Goal: Task Accomplishment & Management: Manage account settings

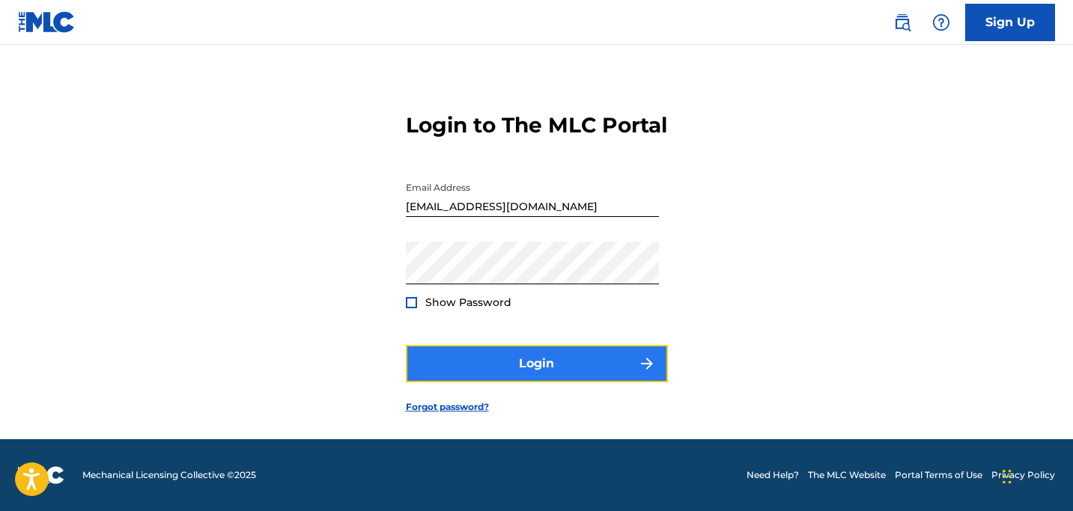
click at [586, 363] on button "Login" at bounding box center [537, 363] width 262 height 37
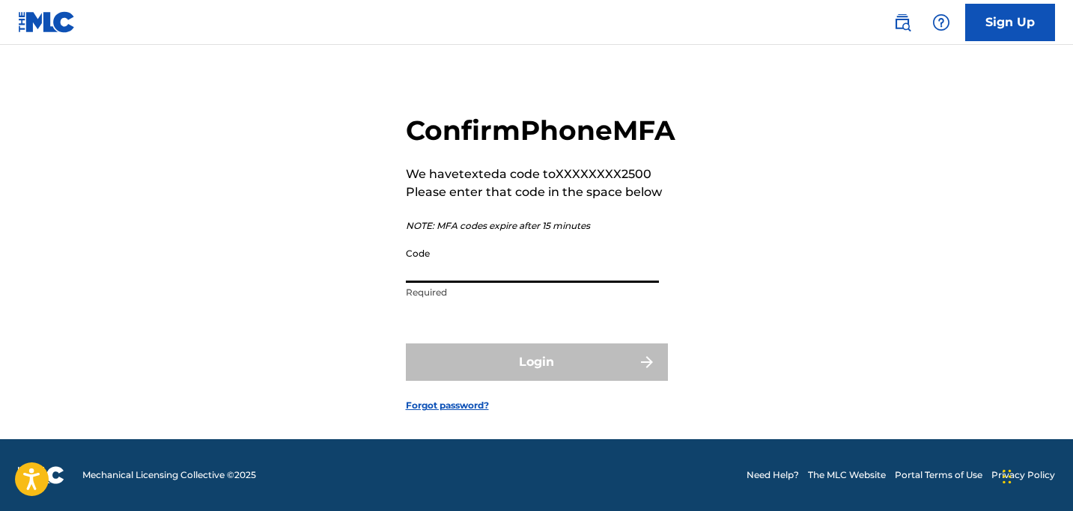
click at [455, 282] on input "Code" at bounding box center [532, 261] width 253 height 43
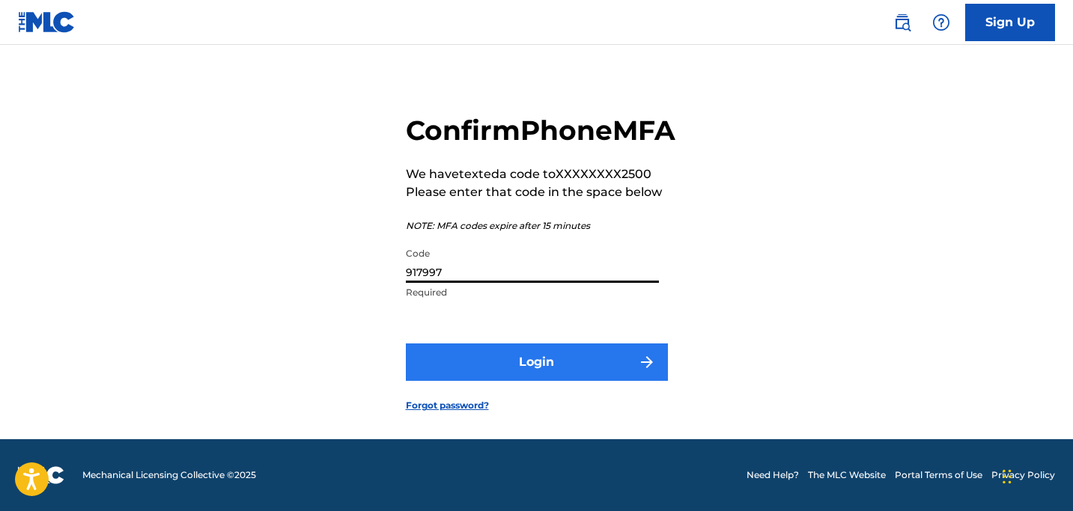
type input "917997"
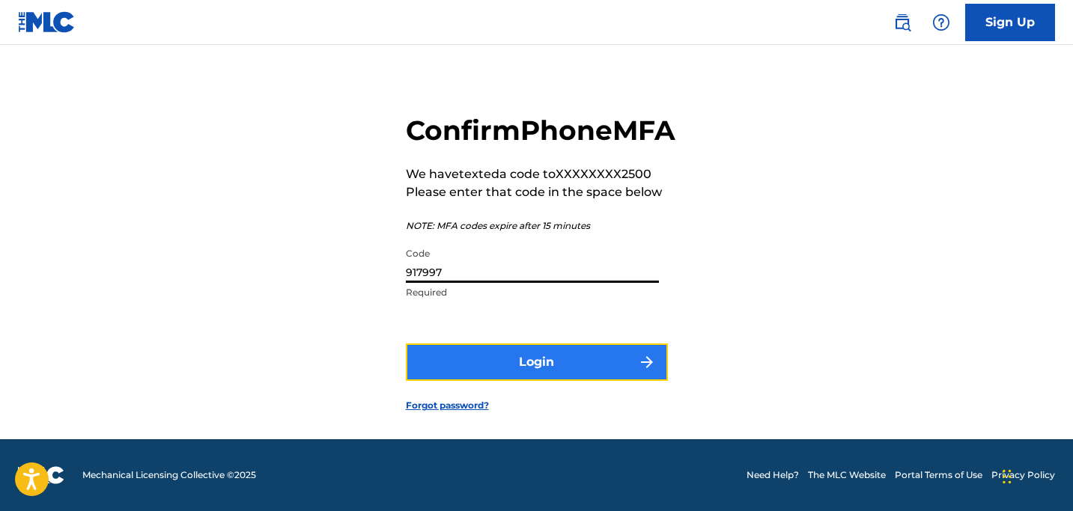
click at [553, 375] on button "Login" at bounding box center [537, 362] width 262 height 37
